Goal: Task Accomplishment & Management: Complete application form

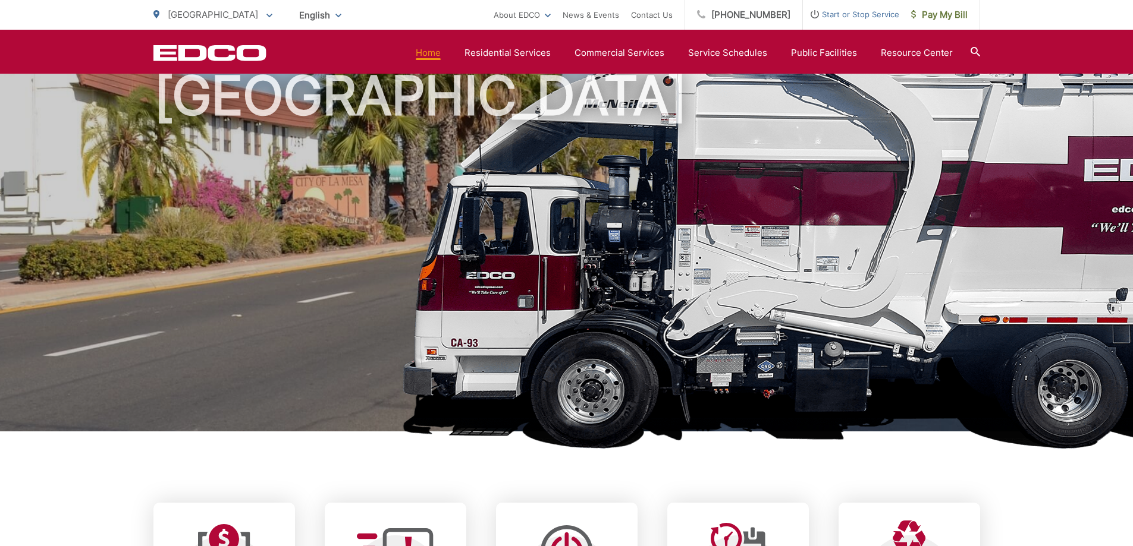
scroll to position [59, 0]
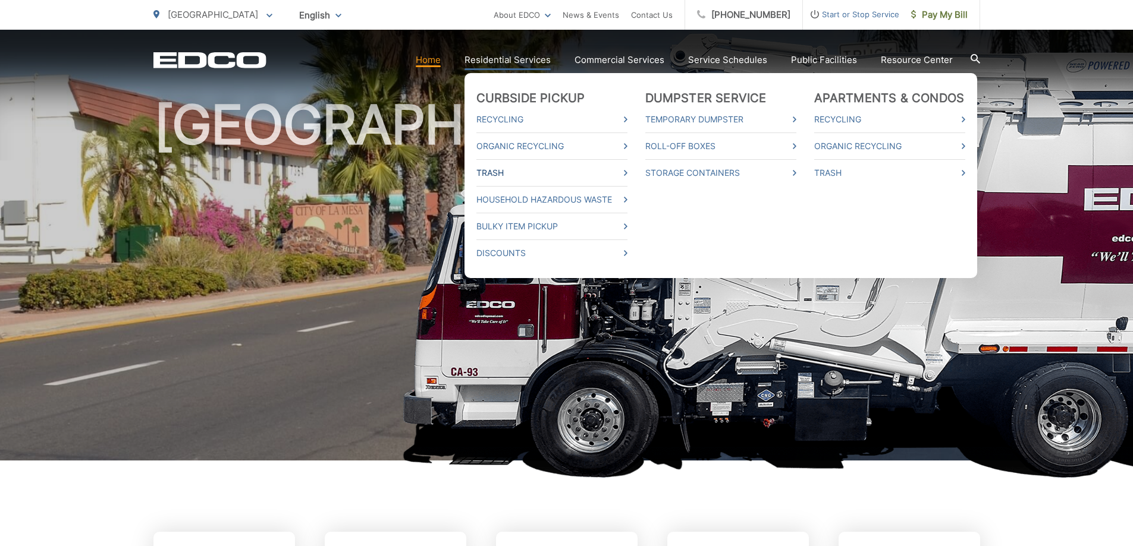
click at [509, 172] on link "Trash" at bounding box center [551, 173] width 151 height 14
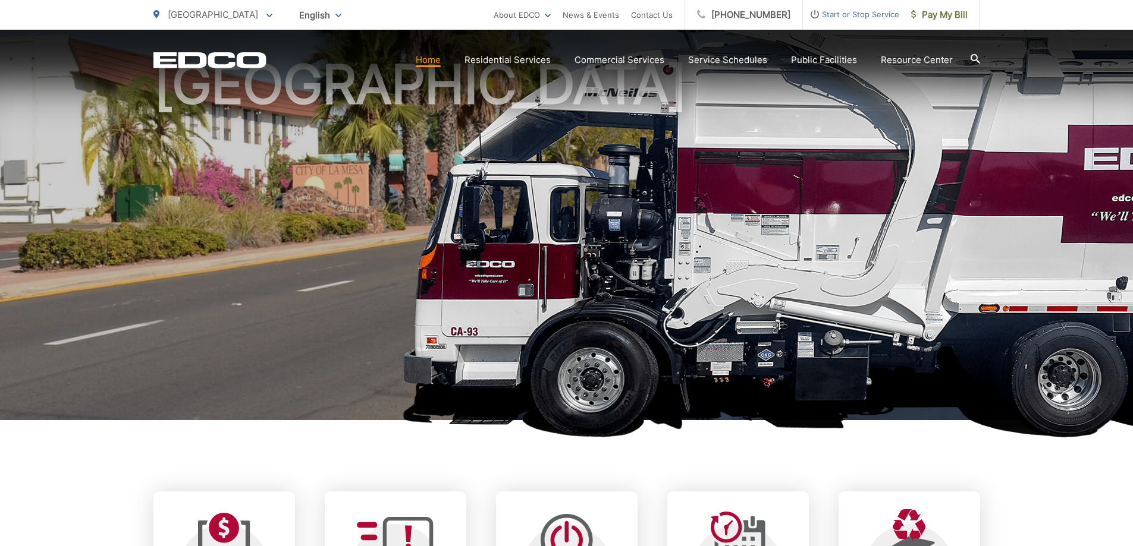
scroll to position [178, 0]
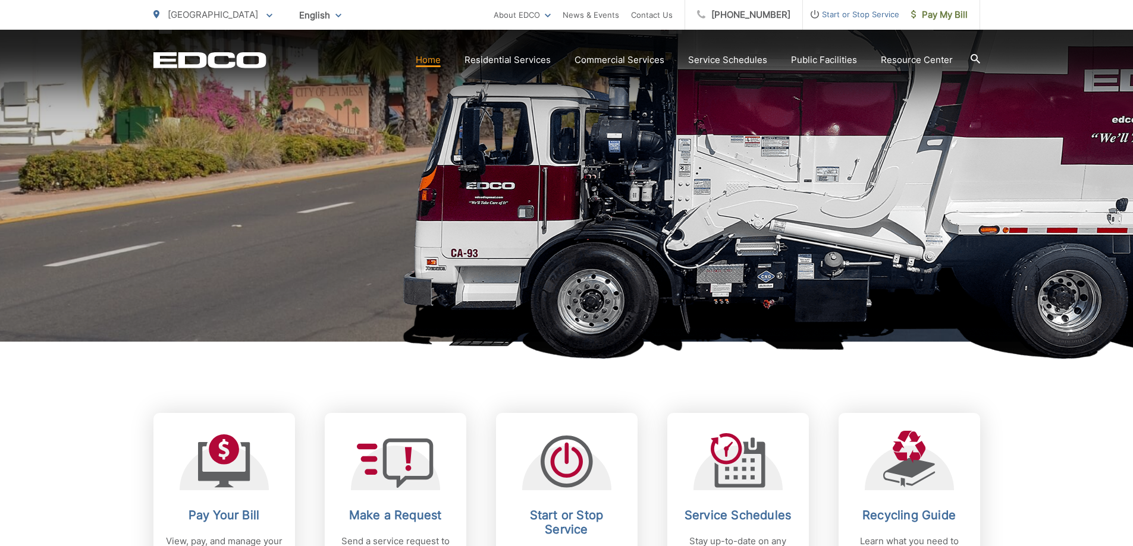
click at [0, 0] on link "Household Hazardous Waste" at bounding box center [0, 0] width 0 height 0
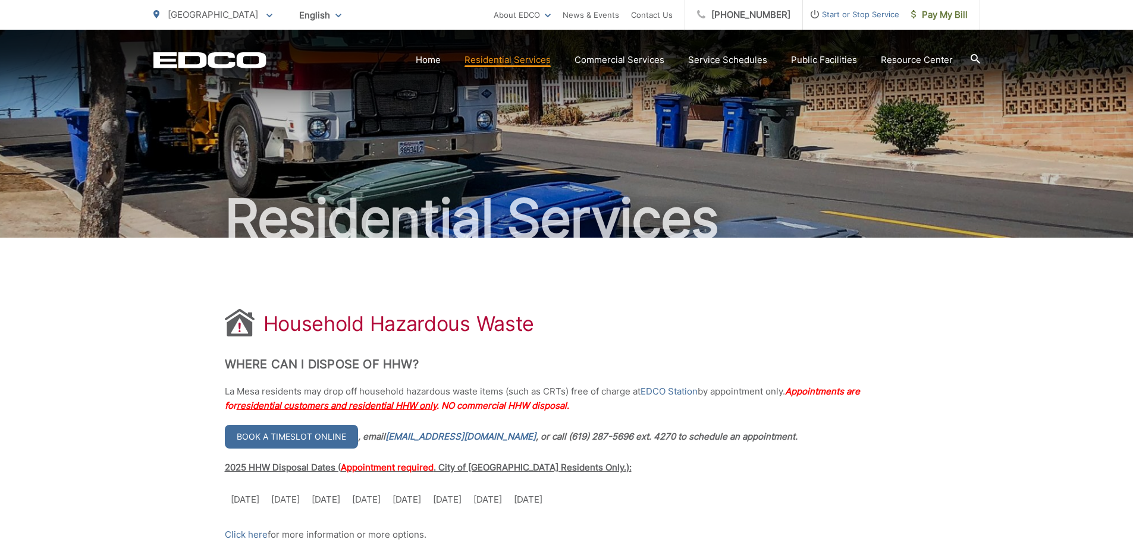
click at [758, 236] on h2 "Residential Services" at bounding box center [566, 218] width 826 height 59
click at [980, 210] on div "Residential Services" at bounding box center [566, 134] width 1133 height 208
click at [777, 212] on h2 "Residential Services" at bounding box center [566, 218] width 826 height 59
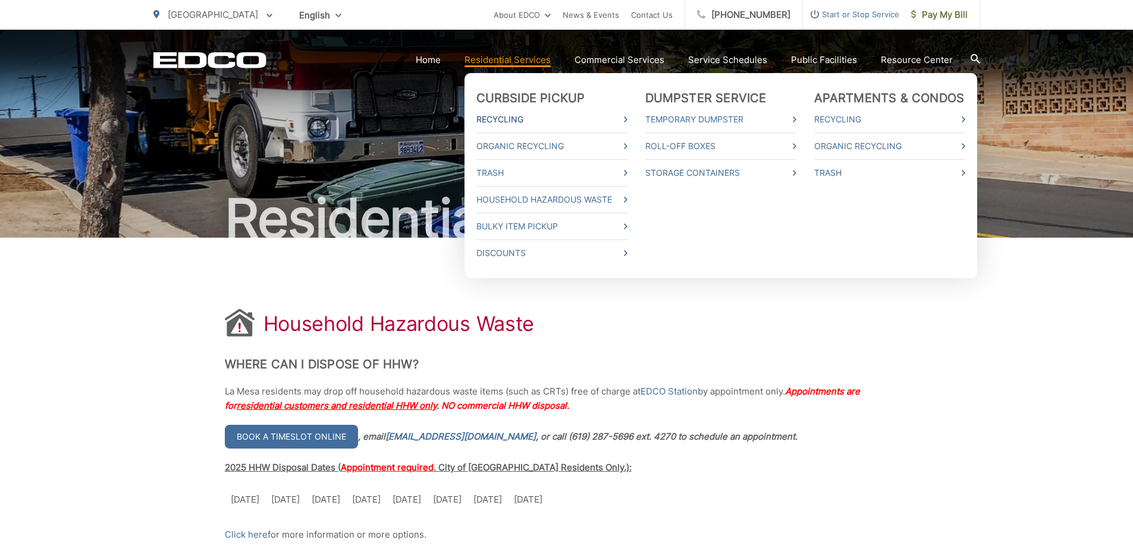
click at [605, 124] on link "Recycling" at bounding box center [551, 119] width 151 height 14
click at [505, 175] on link "Trash" at bounding box center [551, 173] width 151 height 14
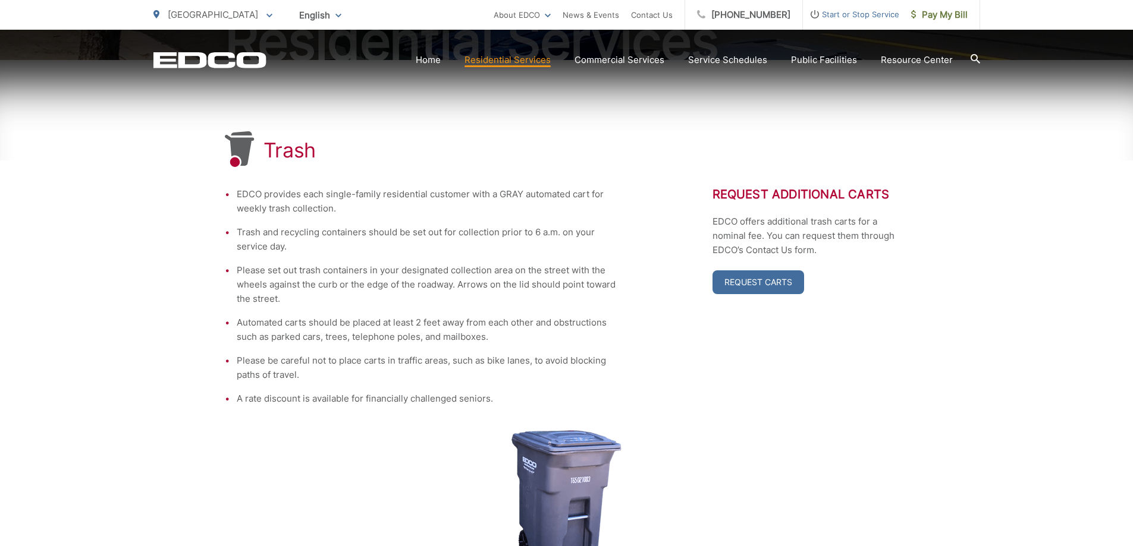
scroll to position [178, 0]
click at [759, 281] on link "Request Carts" at bounding box center [758, 282] width 92 height 24
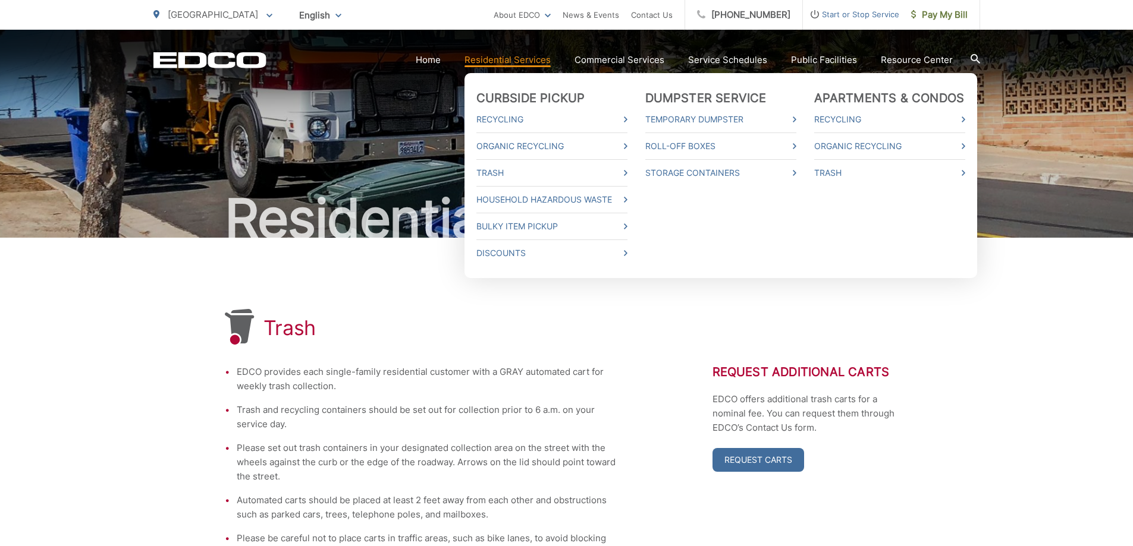
scroll to position [178, 0]
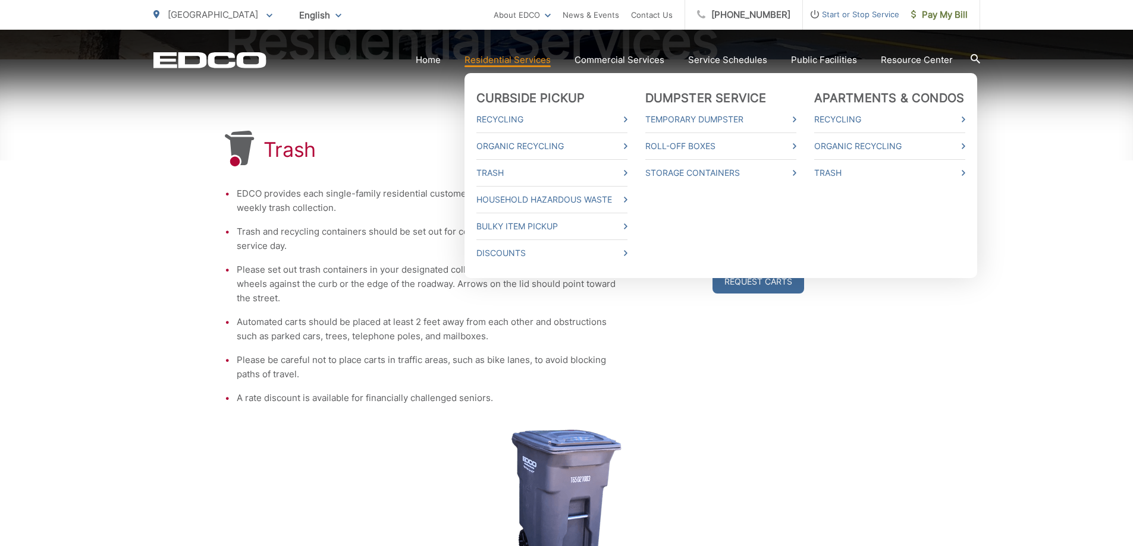
click at [505, 64] on link "Residential Services" at bounding box center [507, 60] width 86 height 14
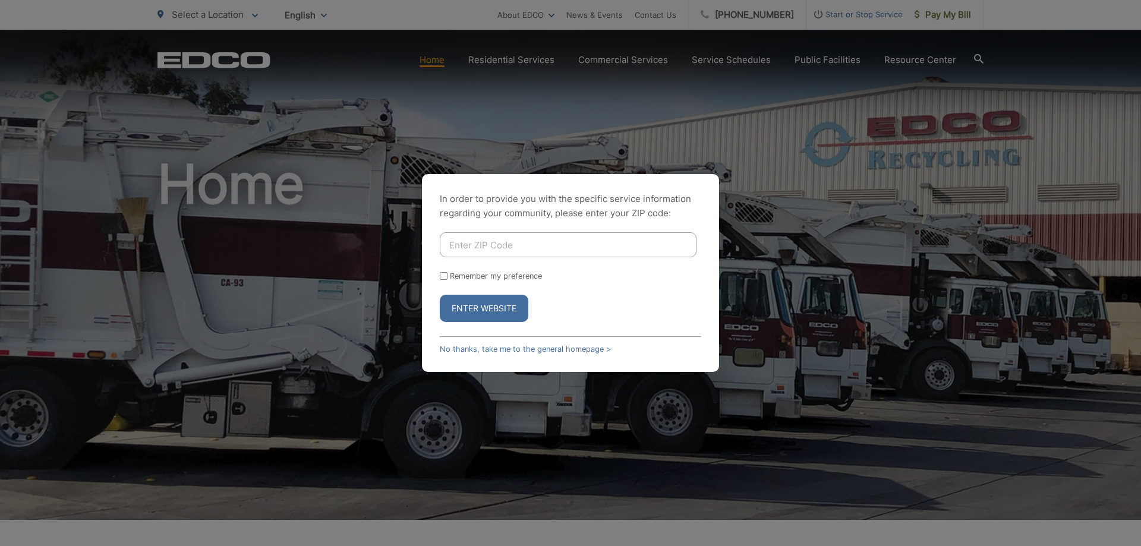
click at [506, 251] on input "Enter ZIP Code" at bounding box center [568, 244] width 257 height 25
type input "91941"
click at [474, 312] on button "Enter Website" at bounding box center [484, 308] width 89 height 27
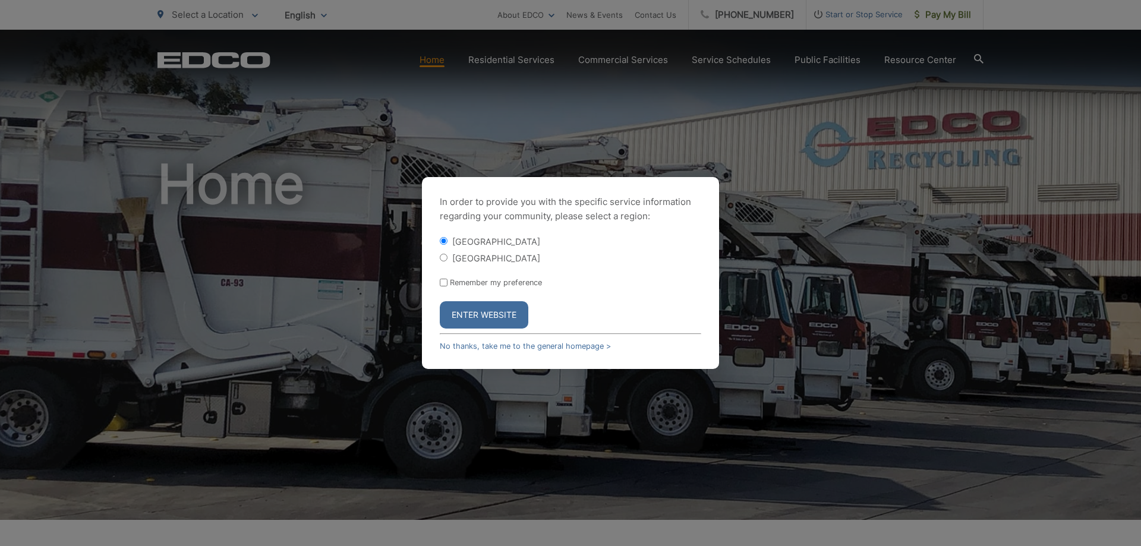
click at [476, 312] on button "Enter Website" at bounding box center [484, 314] width 89 height 27
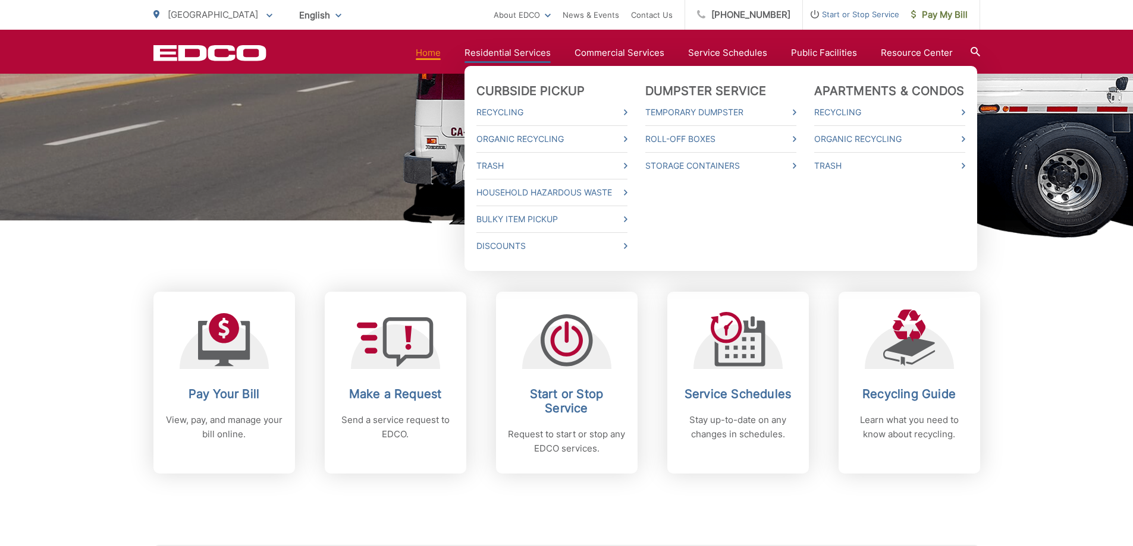
scroll to position [357, 0]
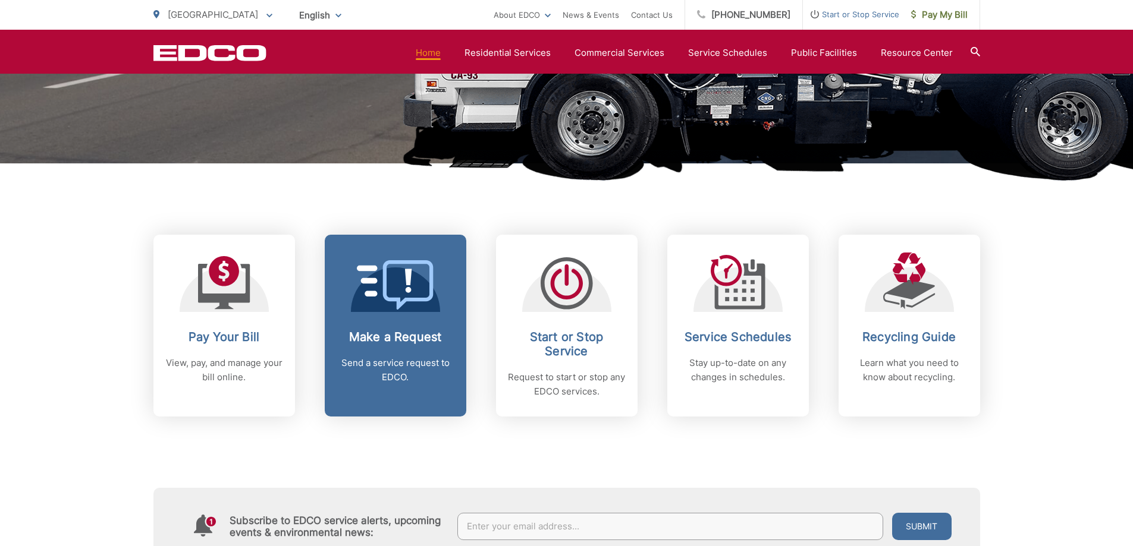
click at [395, 363] on p "Send a service request to EDCO." at bounding box center [395, 370] width 118 height 29
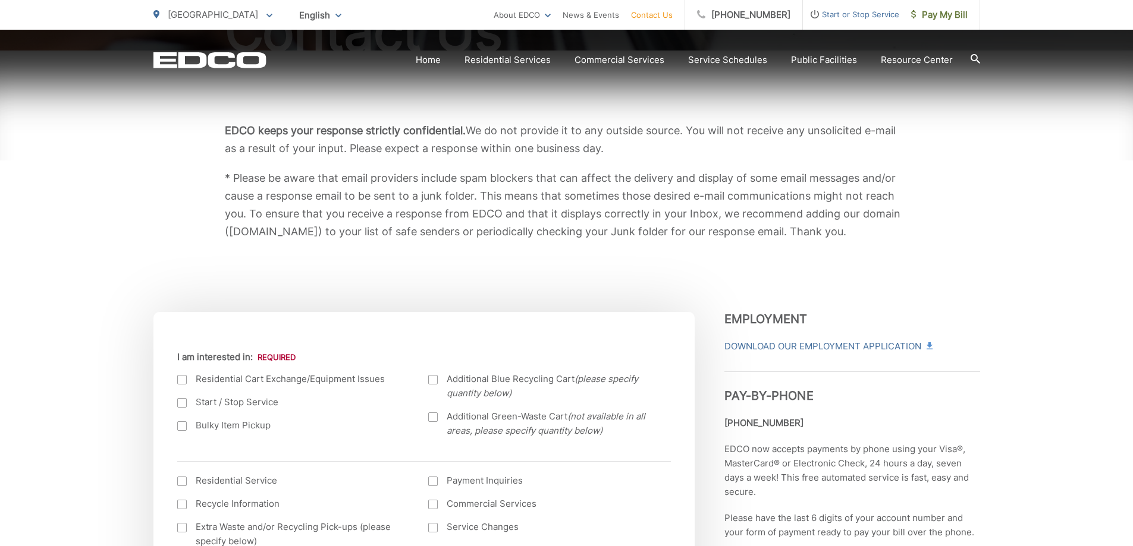
scroll to position [238, 0]
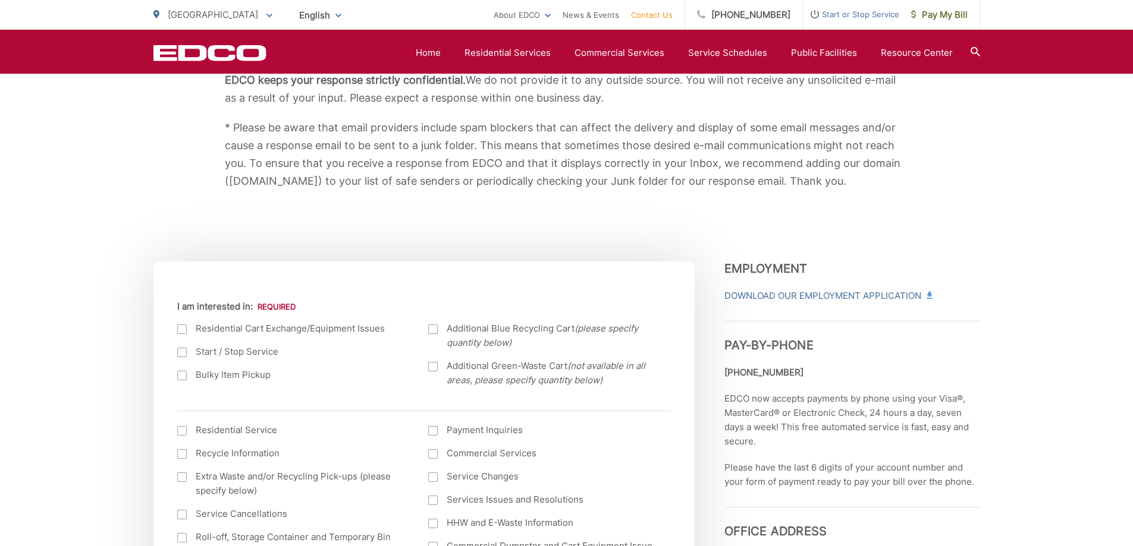
click at [182, 328] on div at bounding box center [182, 330] width 10 height 10
click at [0, 0] on input "I am interested in:" at bounding box center [0, 0] width 0 height 0
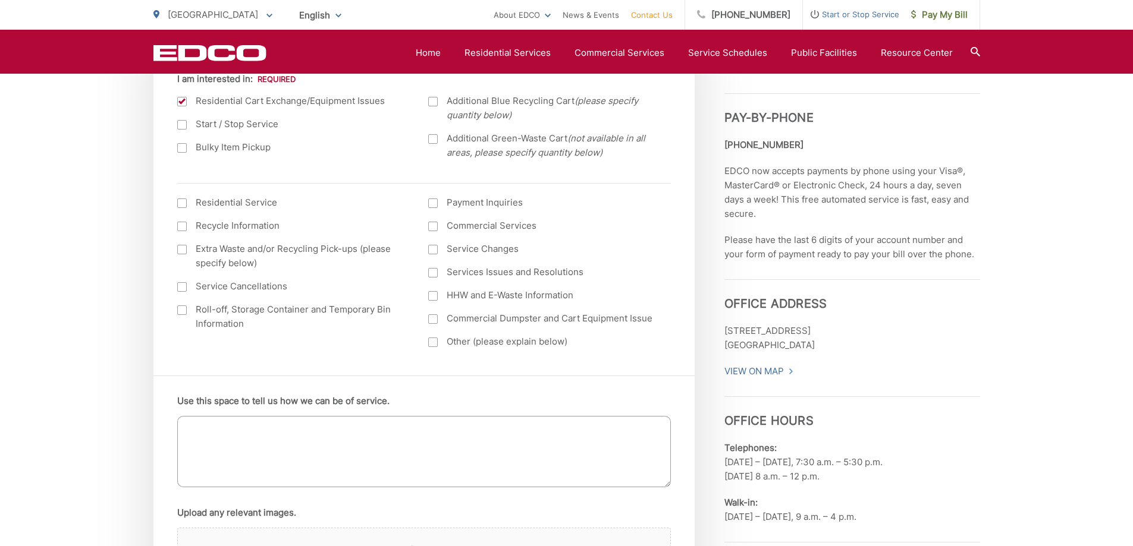
scroll to position [476, 0]
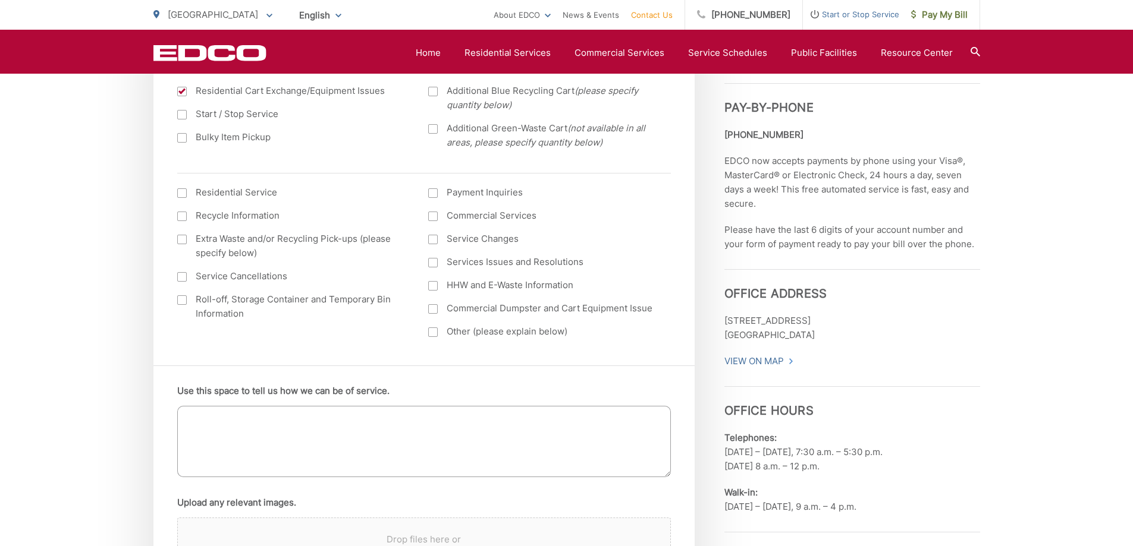
click at [234, 414] on textarea "Use this space to tell us how we can be of service." at bounding box center [423, 441] width 493 height 71
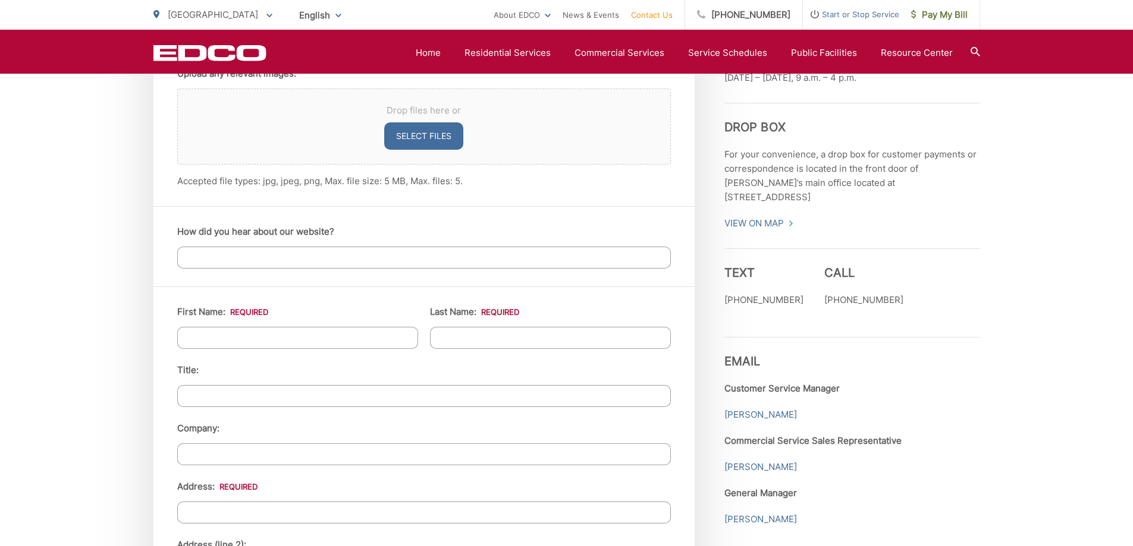
scroll to position [951, 0]
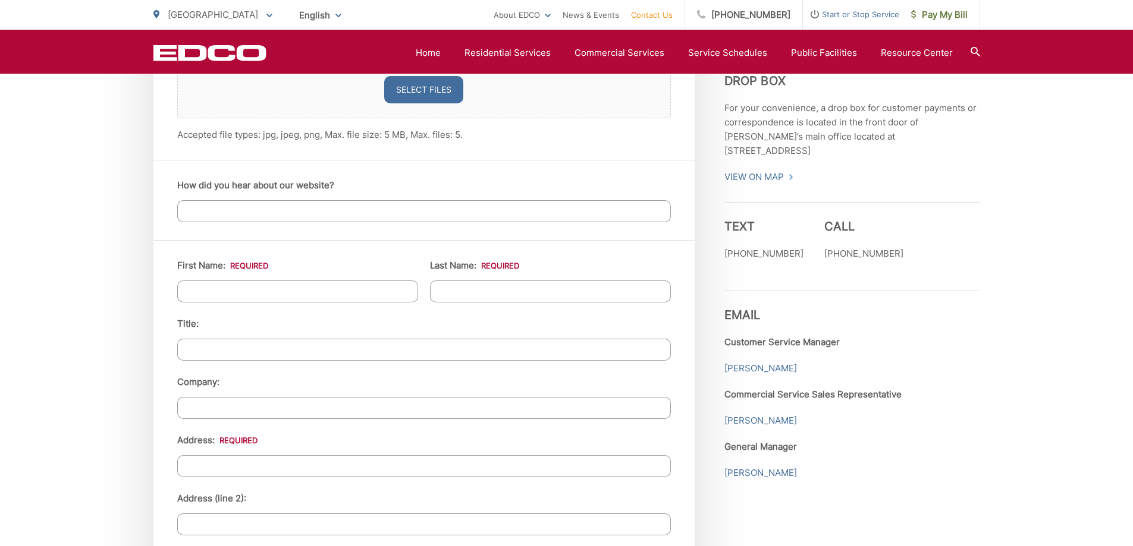
type textarea "I need to replace my blue and gray bins for the 64"
click at [218, 288] on input "First Name: *" at bounding box center [297, 292] width 241 height 22
type input "Gregory"
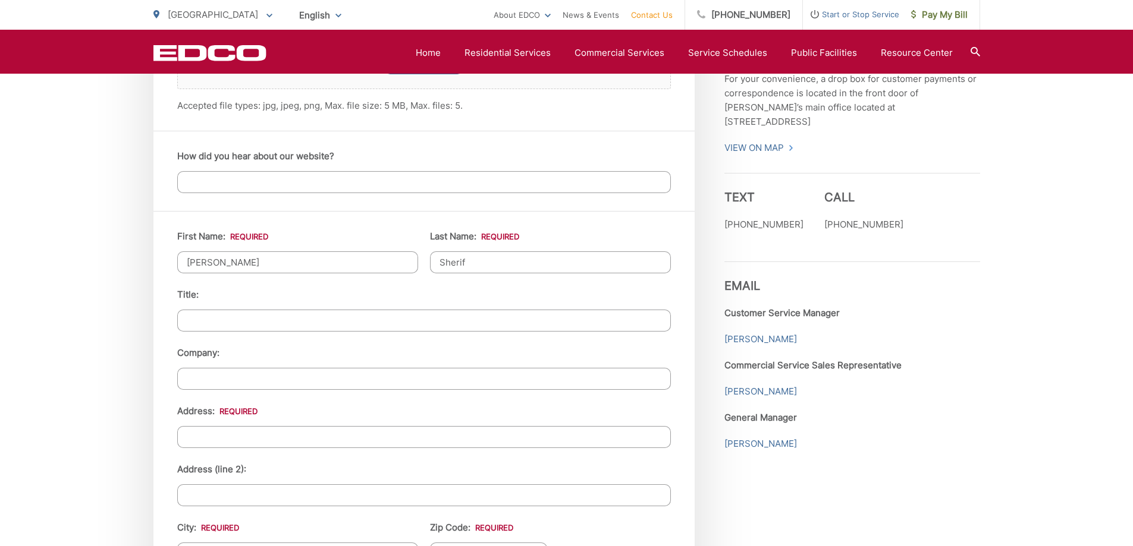
scroll to position [1011, 0]
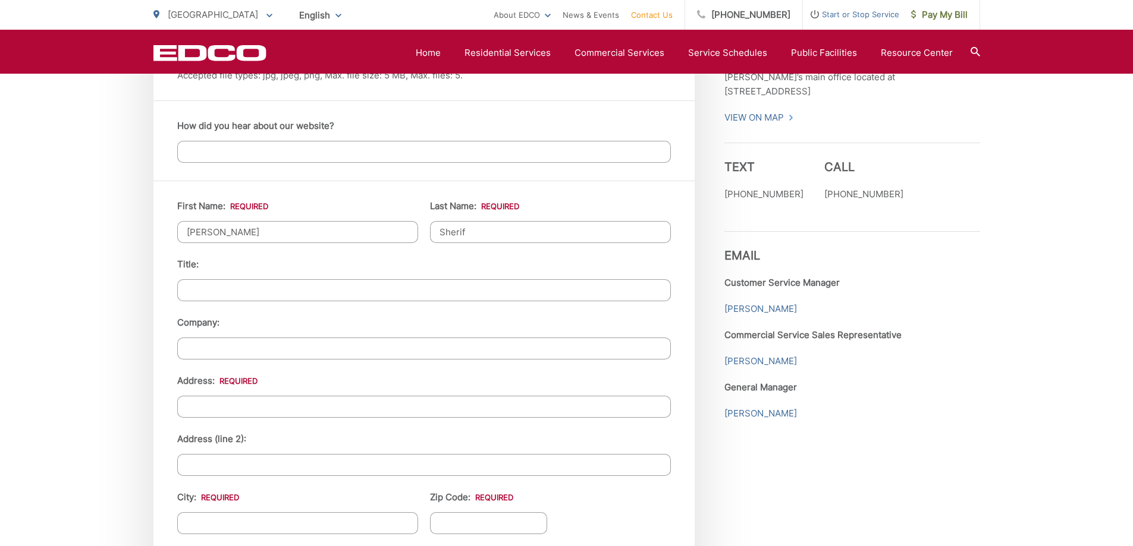
type input "Sherif"
click at [229, 409] on input "Address: *" at bounding box center [423, 407] width 493 height 22
type input "4600 PANCHOY DR"
type input "LA MESA"
type input "91941"
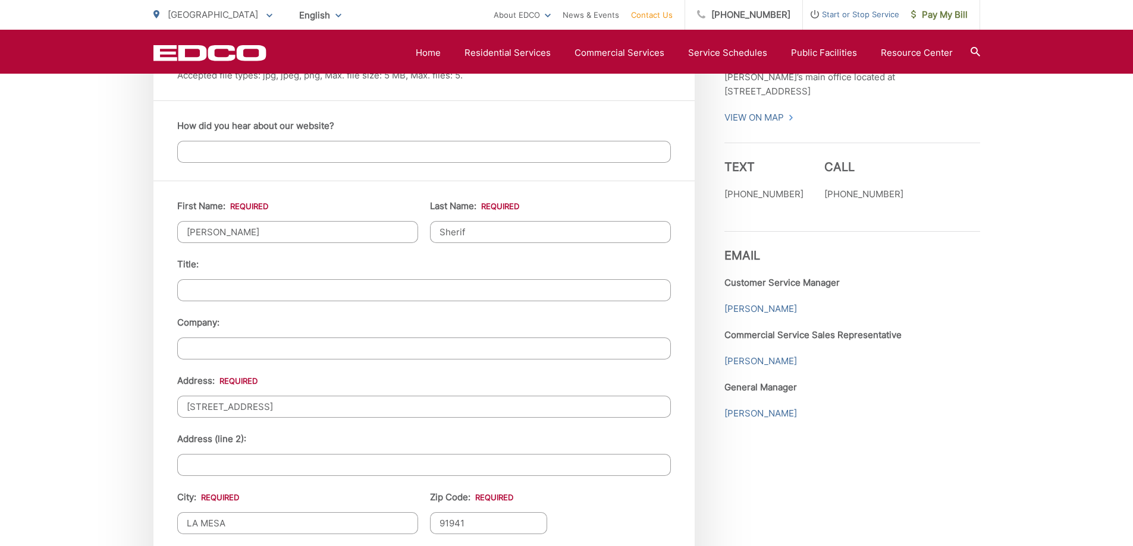
type input "6199336534"
type input "olegs333@gmail.com"
type input "(619) 933-6534"
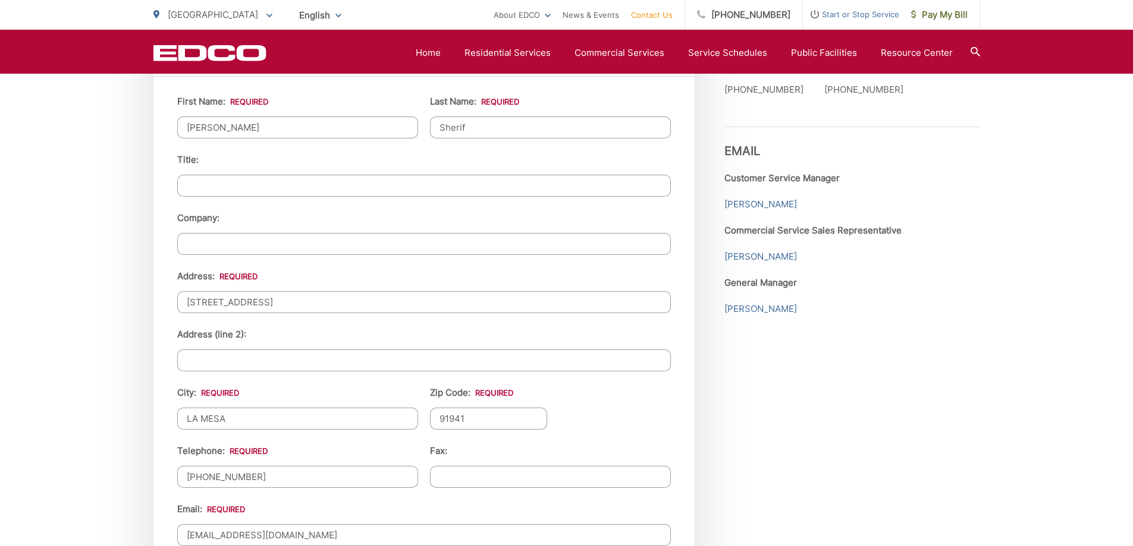
scroll to position [1130, 0]
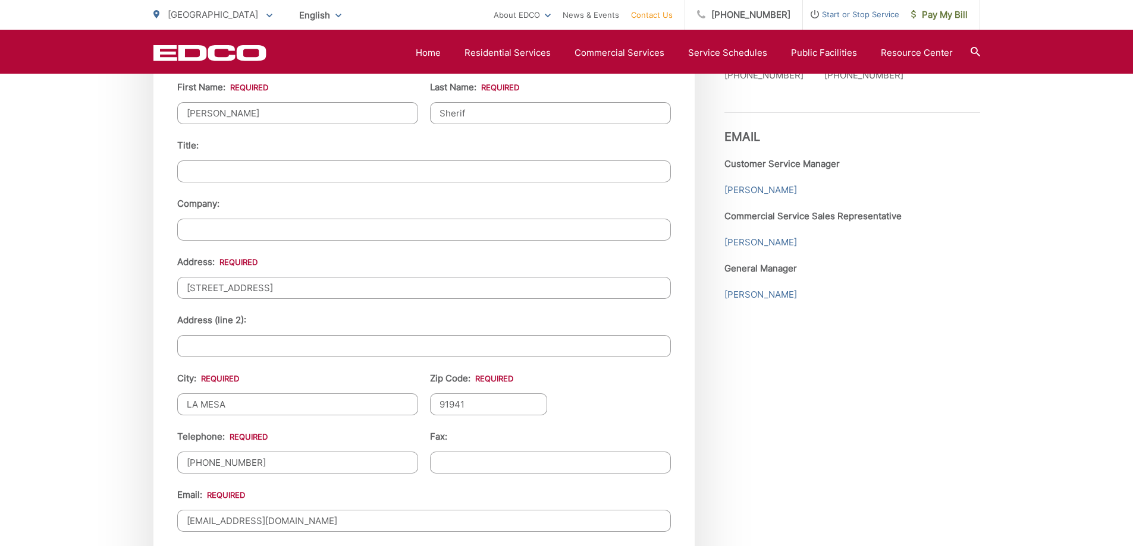
click at [267, 463] on input "(619) 933-6534" at bounding box center [297, 463] width 241 height 22
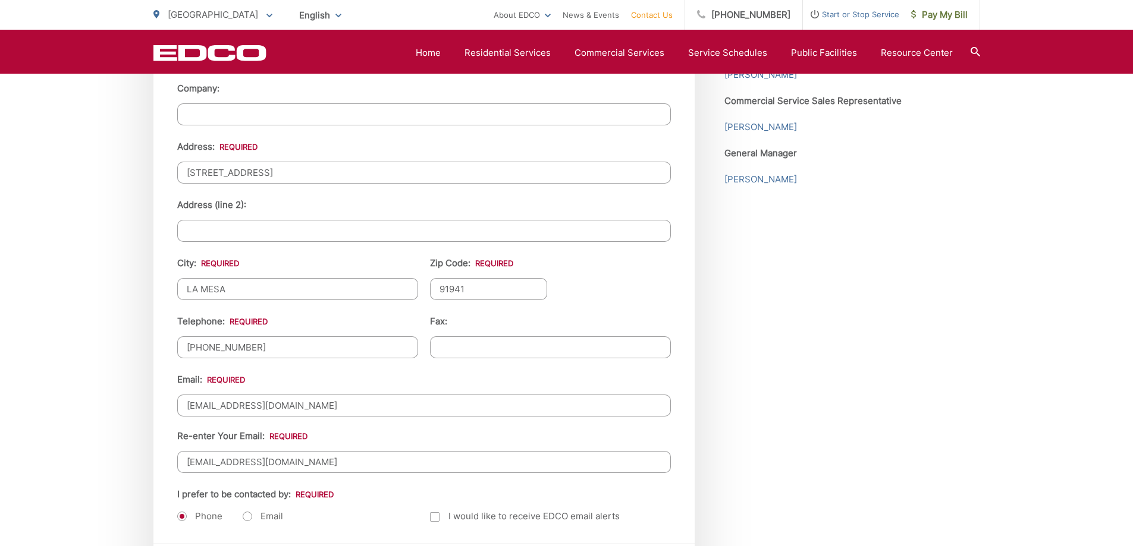
scroll to position [1248, 0]
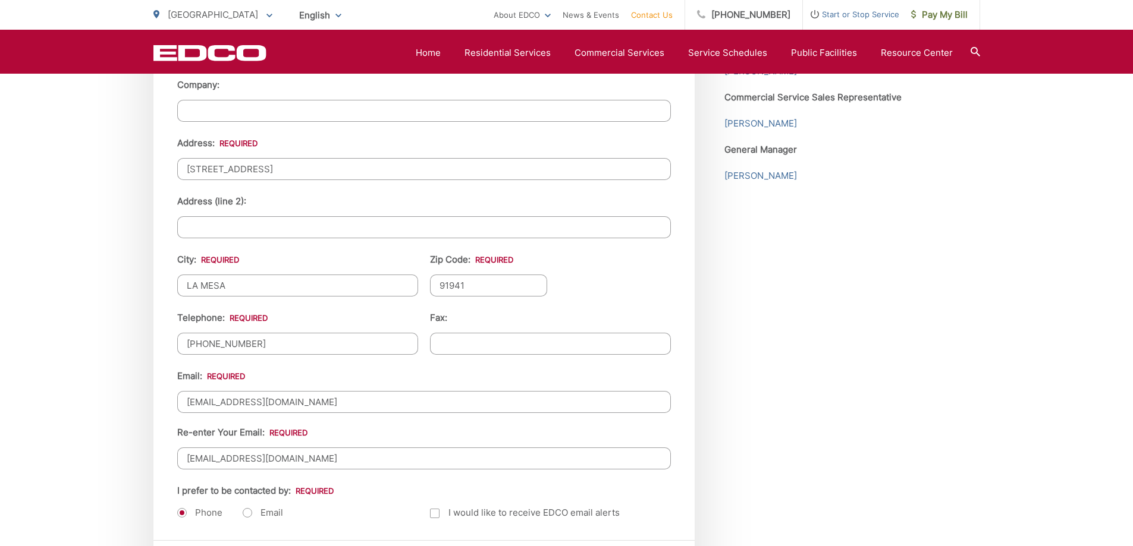
drag, startPoint x: 290, startPoint y: 402, endPoint x: 102, endPoint y: 406, distance: 188.5
type input "asapaab@gmail.com"
type input "Zver LLC"
type input "Suite A"
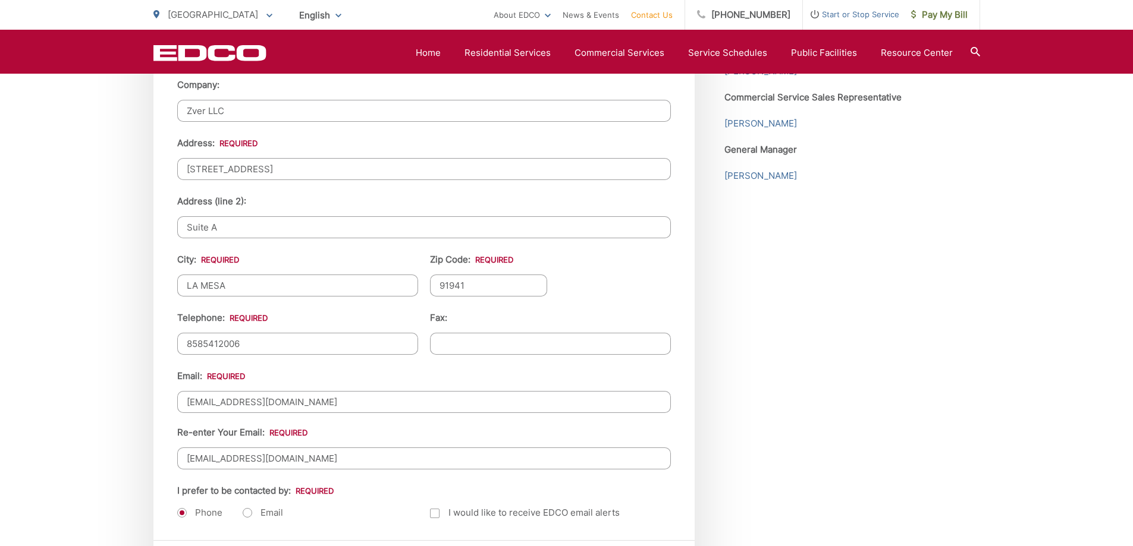
type input "(858) 541-2006"
drag, startPoint x: 293, startPoint y: 460, endPoint x: 52, endPoint y: 466, distance: 241.4
type input "asapaab@gmail.com"
type input "(858) 541-2006"
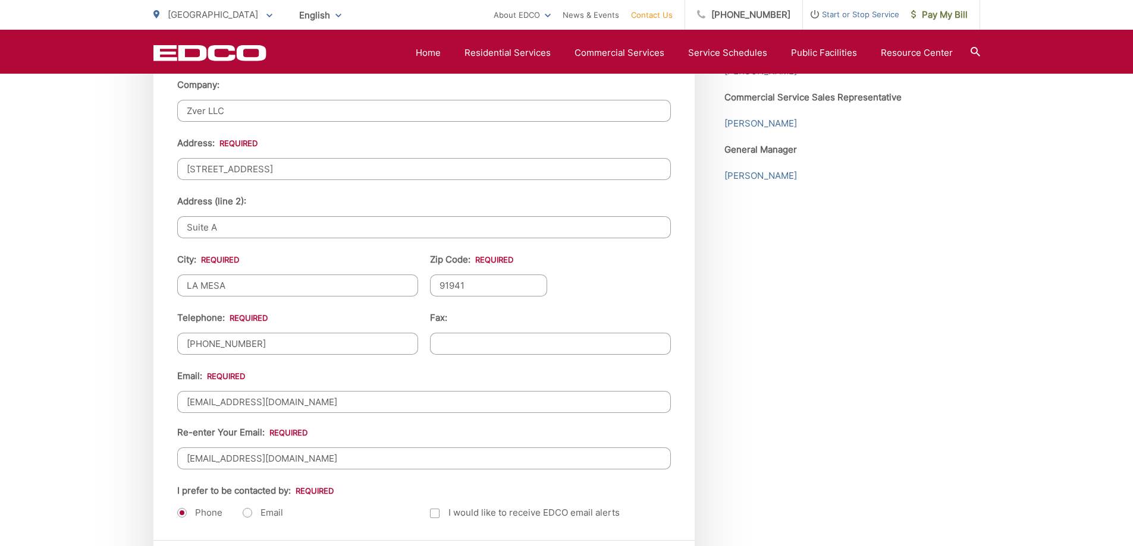
click at [247, 514] on label "Email" at bounding box center [263, 513] width 40 height 12
radio input "true"
drag, startPoint x: 231, startPoint y: 109, endPoint x: 122, endPoint y: 111, distance: 108.8
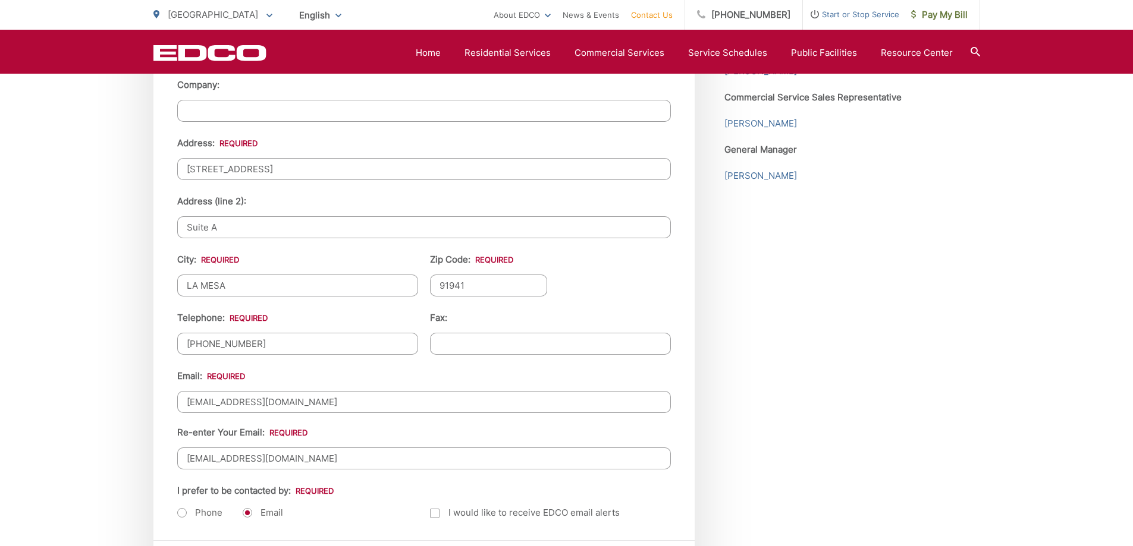
click at [261, 346] on input "(858) 541-2006" at bounding box center [297, 344] width 241 height 22
click at [272, 344] on input "(858) 541-2006" at bounding box center [297, 344] width 241 height 22
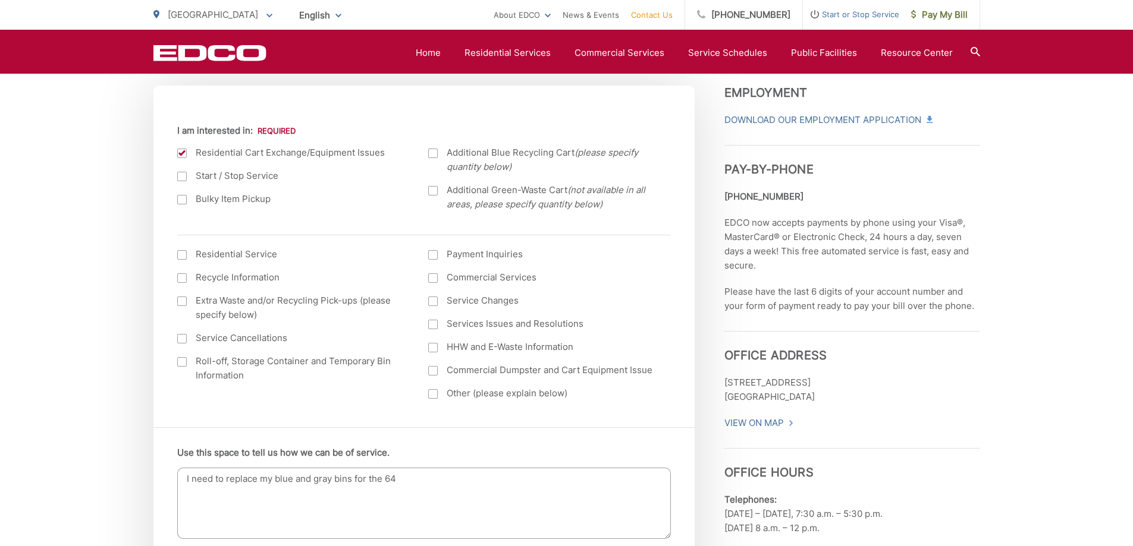
scroll to position [357, 0]
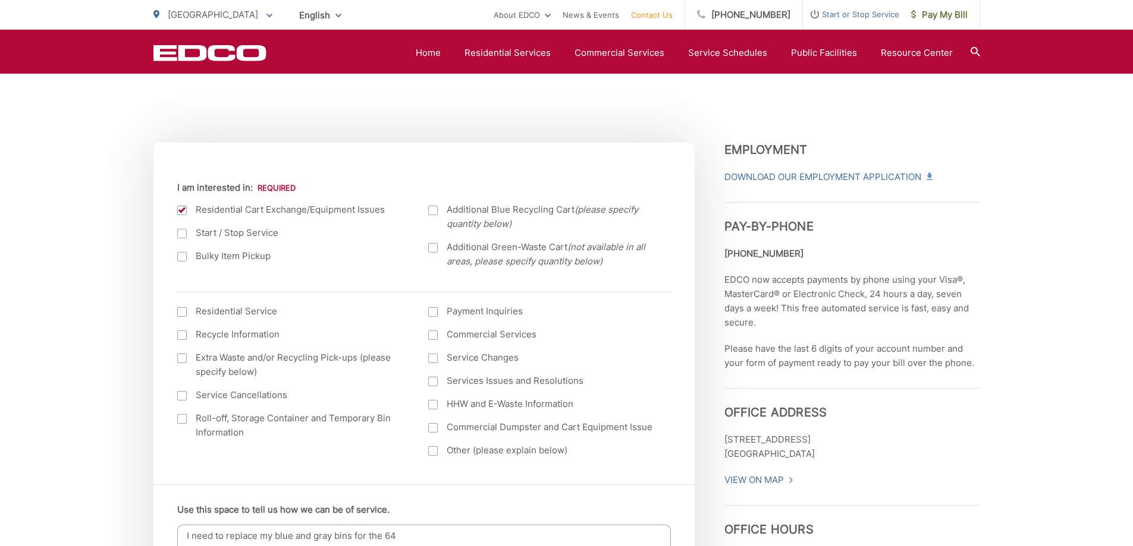
click at [185, 312] on div at bounding box center [182, 312] width 10 height 10
click at [0, 0] on input "I am interested in: (continued) *" at bounding box center [0, 0] width 0 height 0
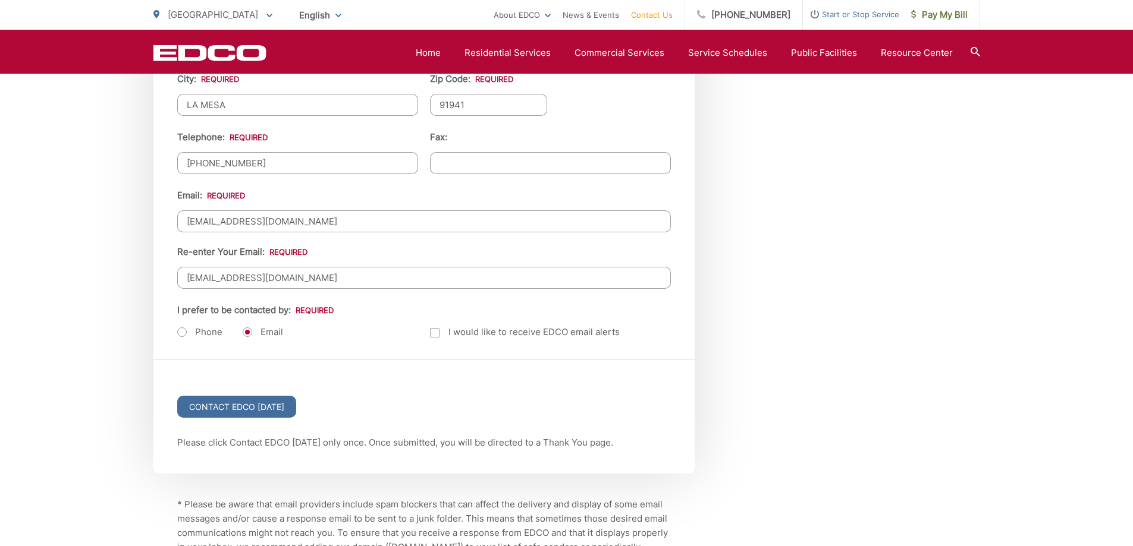
scroll to position [1486, 0]
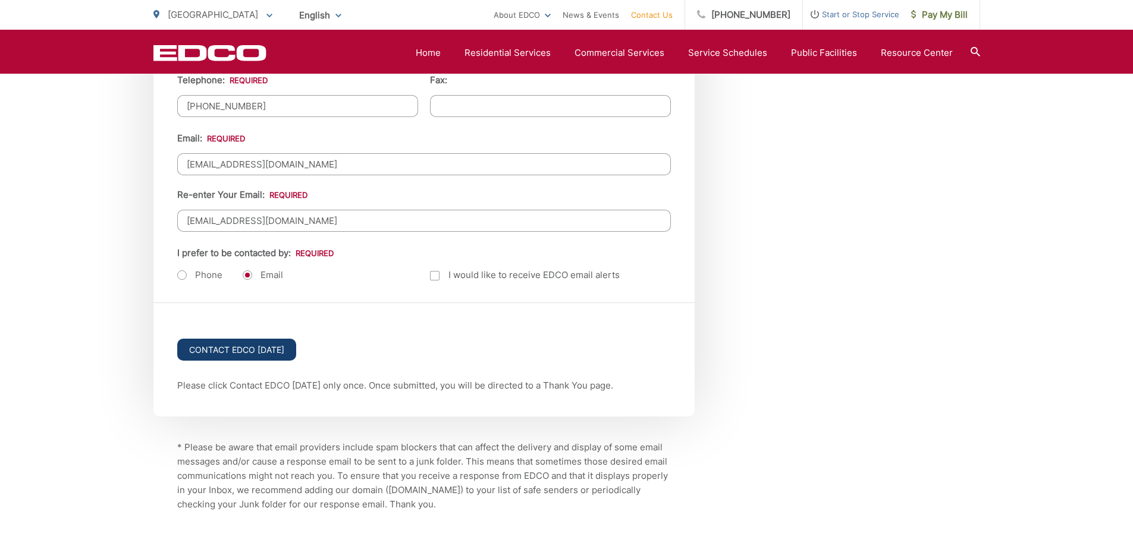
click at [254, 353] on input "Contact EDCO Today" at bounding box center [236, 350] width 119 height 22
